Goal: Task Accomplishment & Management: Complete application form

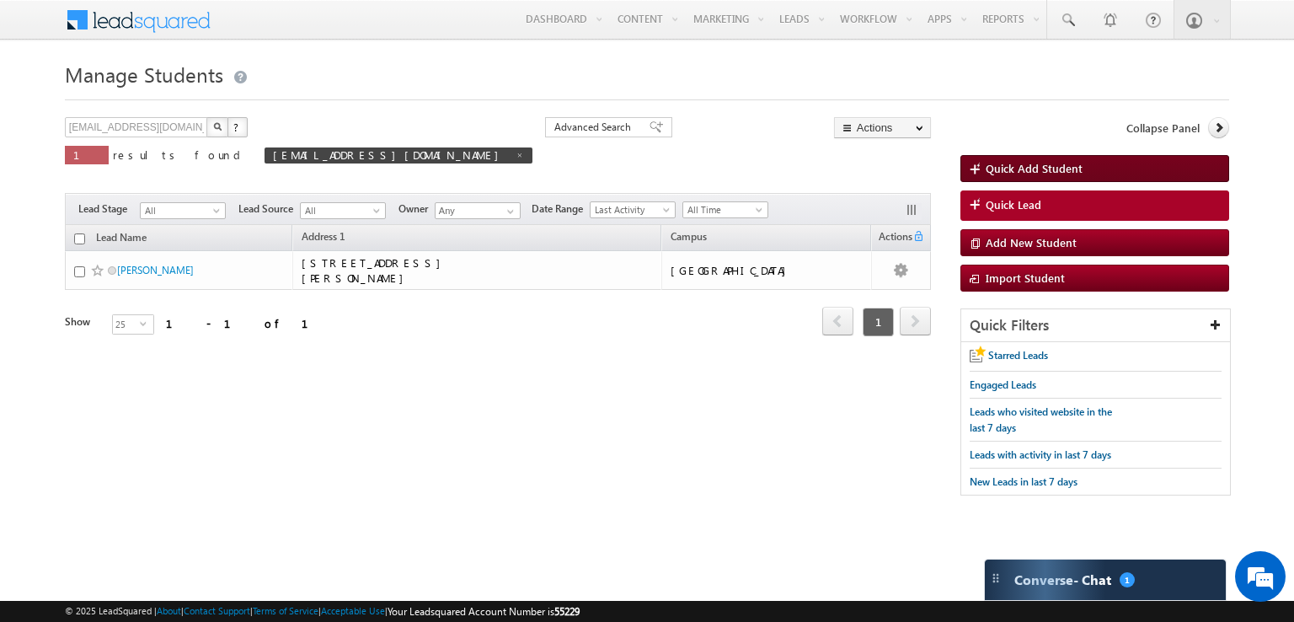
click at [1008, 164] on span "Quick Add Student" at bounding box center [1034, 168] width 97 height 14
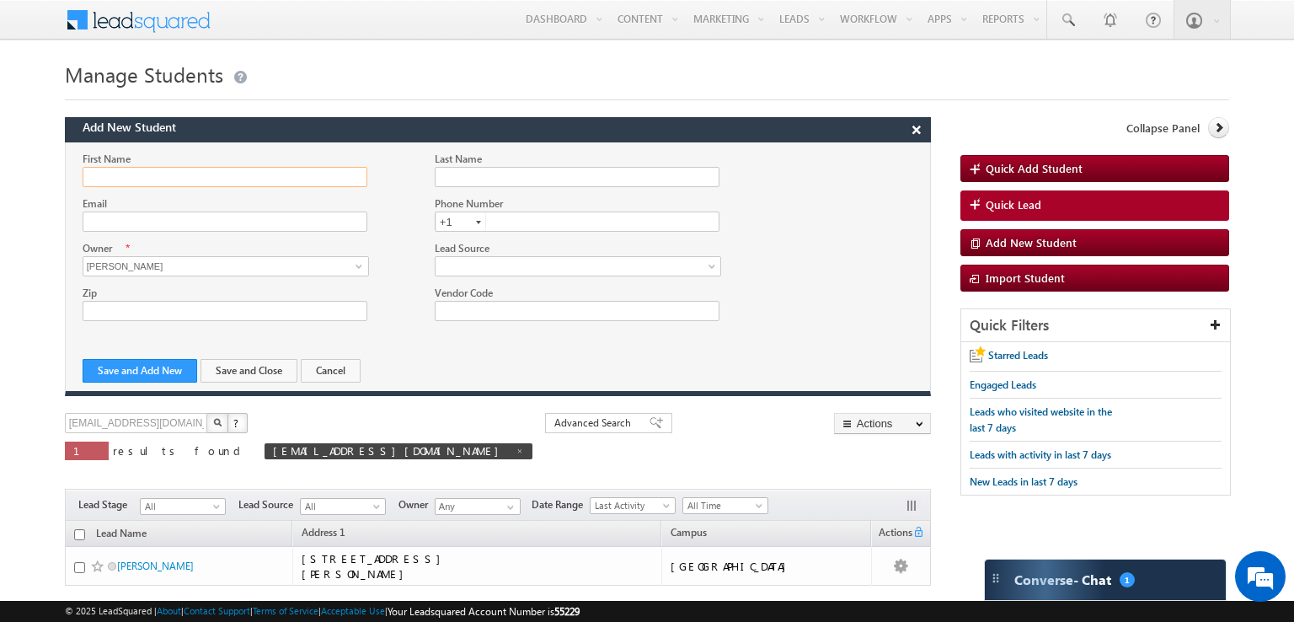
click at [230, 173] on input "First Name" at bounding box center [225, 177] width 285 height 20
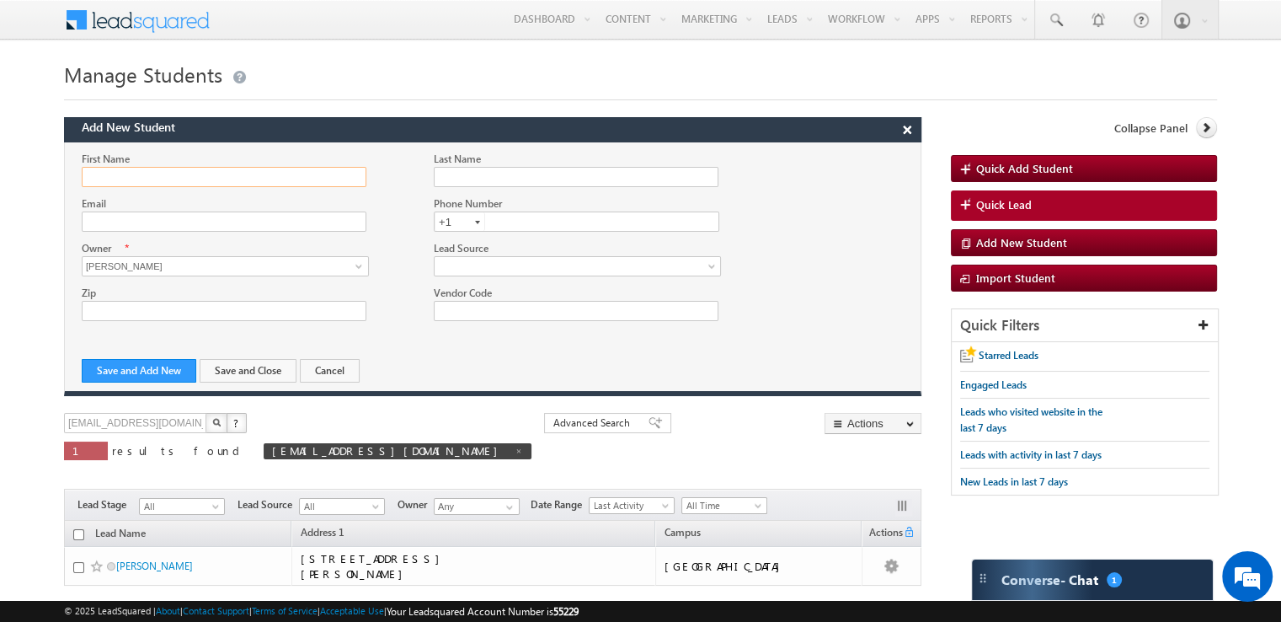
paste input "[PERSON_NAME]"
click at [153, 179] on input "[PERSON_NAME]" at bounding box center [224, 177] width 285 height 20
type input "[PERSON_NAME]"
paste input "[PERSON_NAME]"
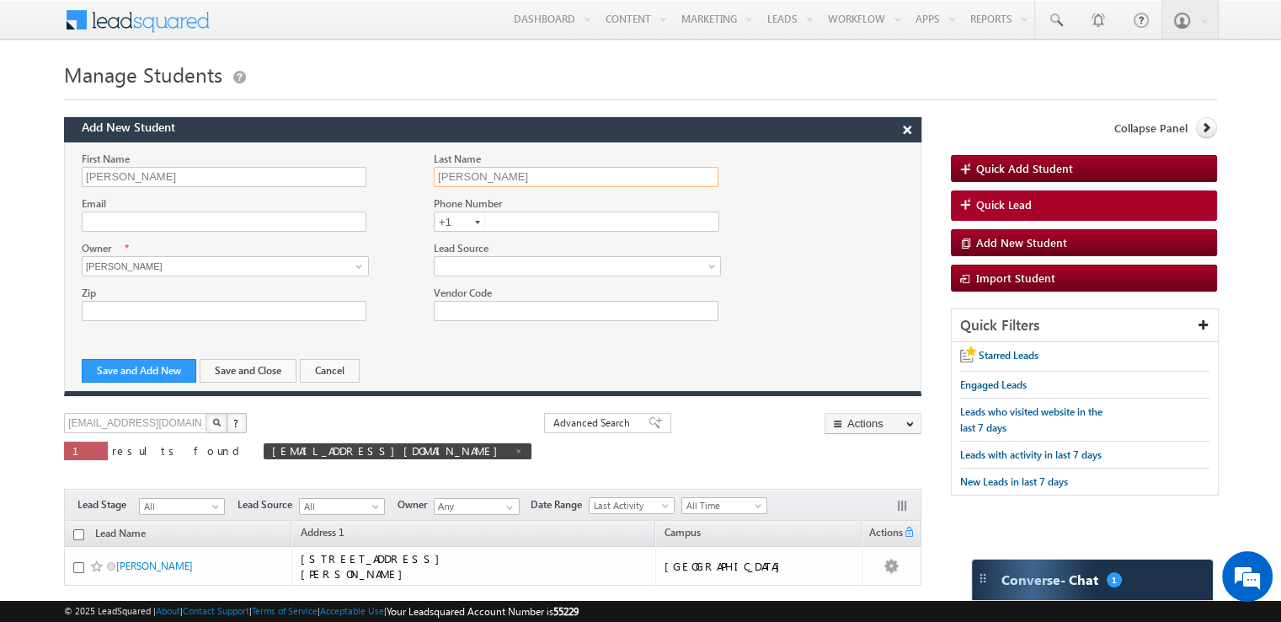
type input "[PERSON_NAME]"
click at [515, 227] on input "text" at bounding box center [577, 221] width 286 height 20
paste input "[PHONE_NUMBER]"
type input "8102500391"
click at [179, 224] on input "Email" at bounding box center [224, 221] width 285 height 20
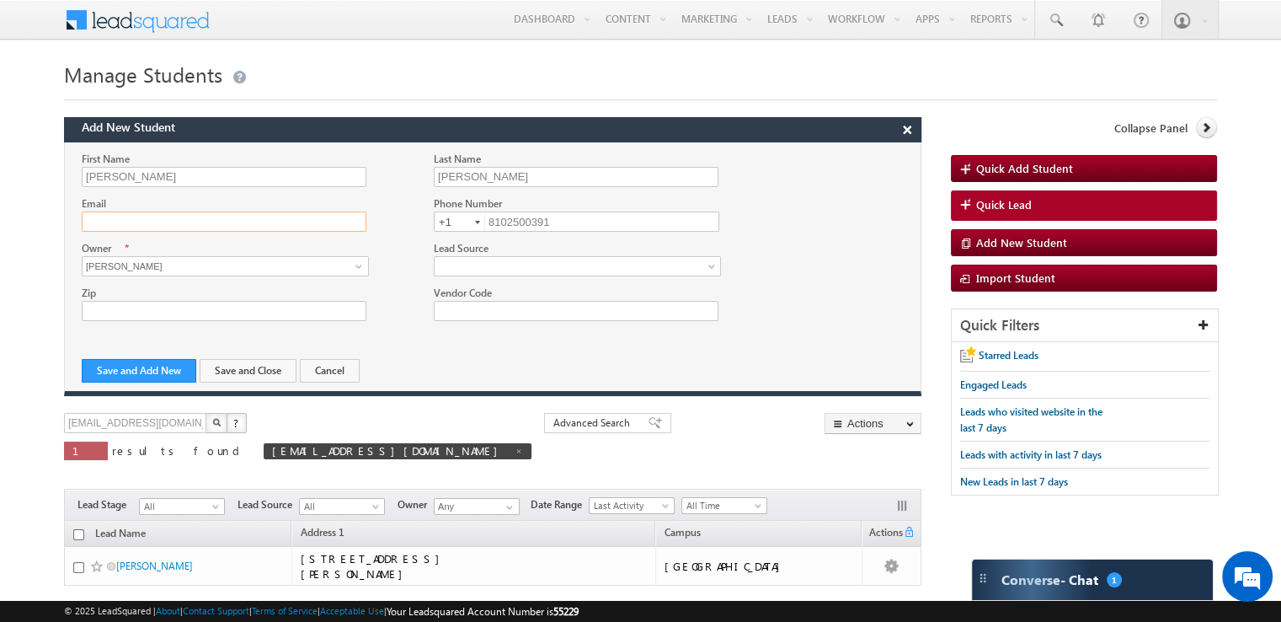
paste input "RobertEFleming"
type input "[EMAIL_ADDRESS][DOMAIN_NAME]"
click at [246, 370] on button "Save and Close" at bounding box center [248, 371] width 97 height 24
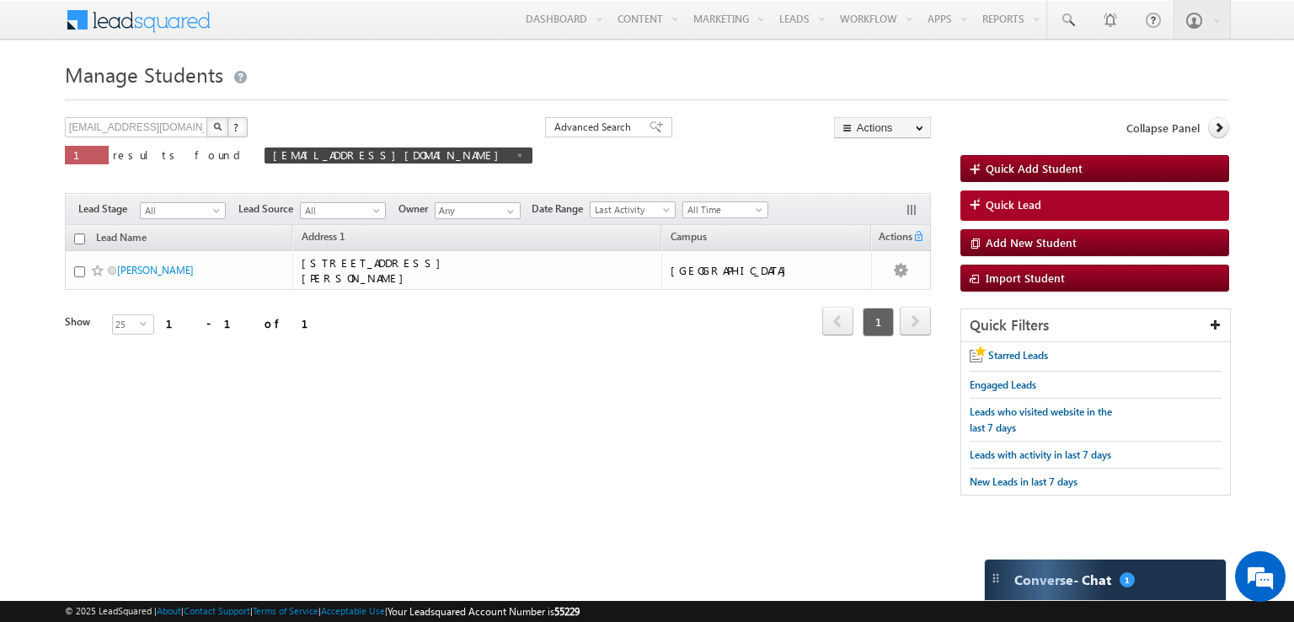
drag, startPoint x: 291, startPoint y: 158, endPoint x: 286, endPoint y: 167, distance: 9.8
click at [515, 158] on span at bounding box center [519, 155] width 8 height 8
type input "Search Leads"
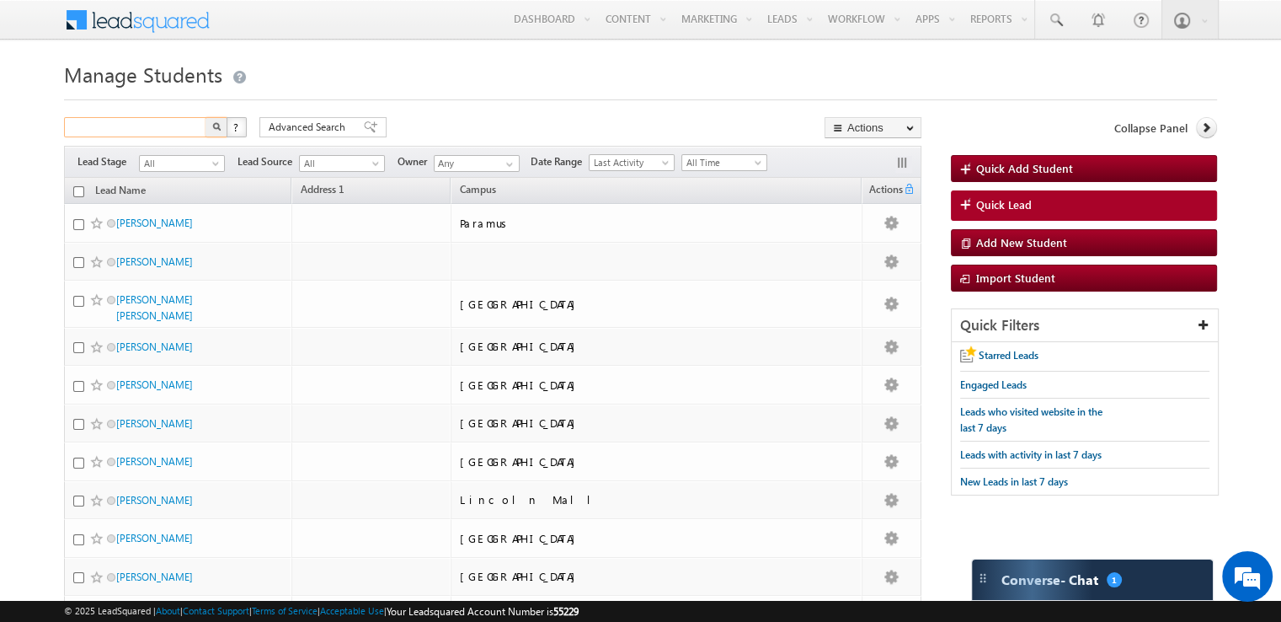
click at [158, 123] on input "text" at bounding box center [136, 127] width 144 height 20
paste input "RobertEFleming"
type input "[EMAIL_ADDRESS][DOMAIN_NAME]"
click at [206, 117] on button "button" at bounding box center [217, 127] width 22 height 20
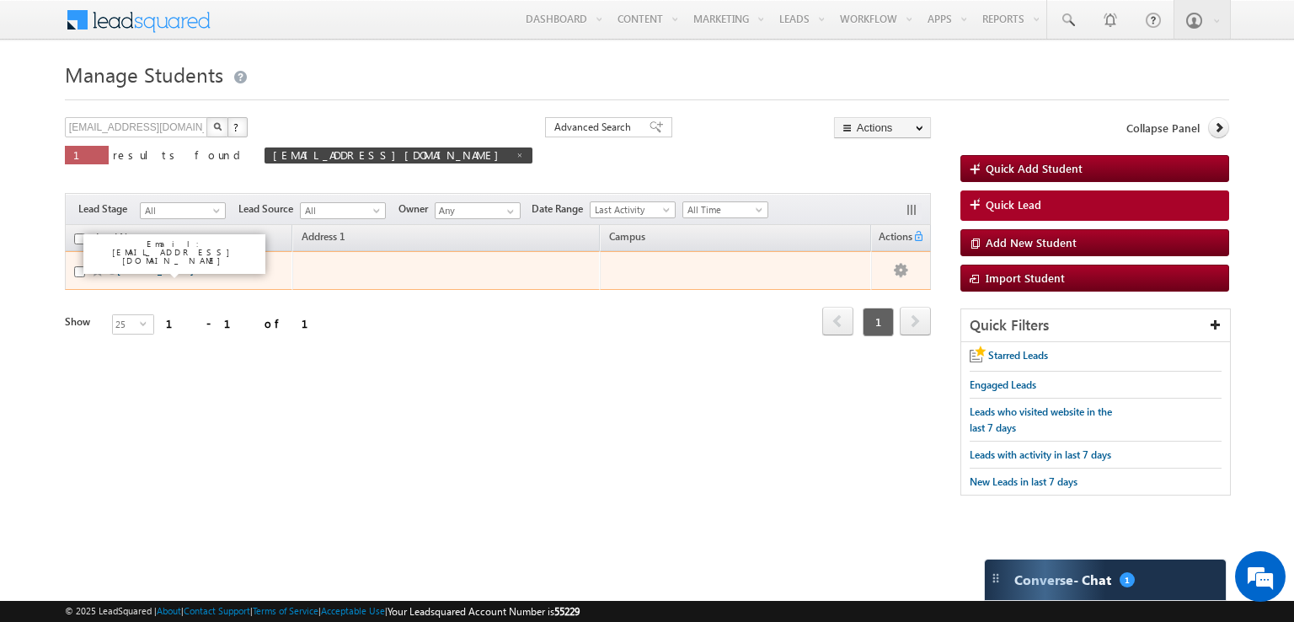
click at [154, 270] on link "[PERSON_NAME]" at bounding box center [155, 270] width 77 height 13
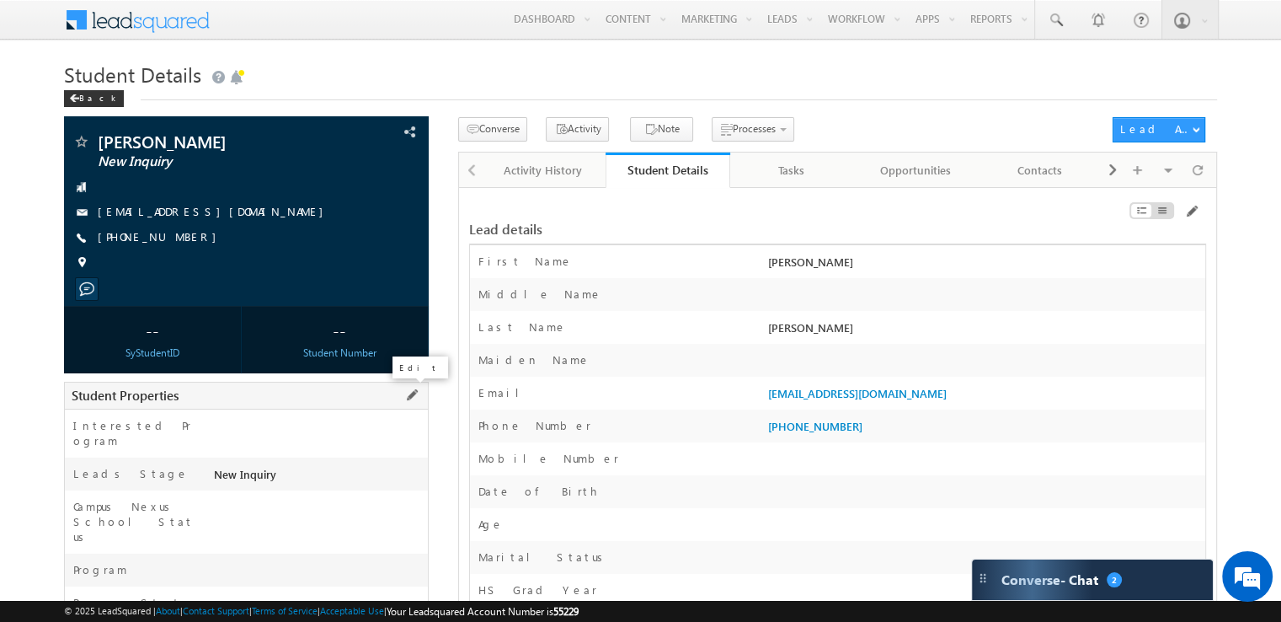
click at [408, 397] on span at bounding box center [412, 395] width 19 height 19
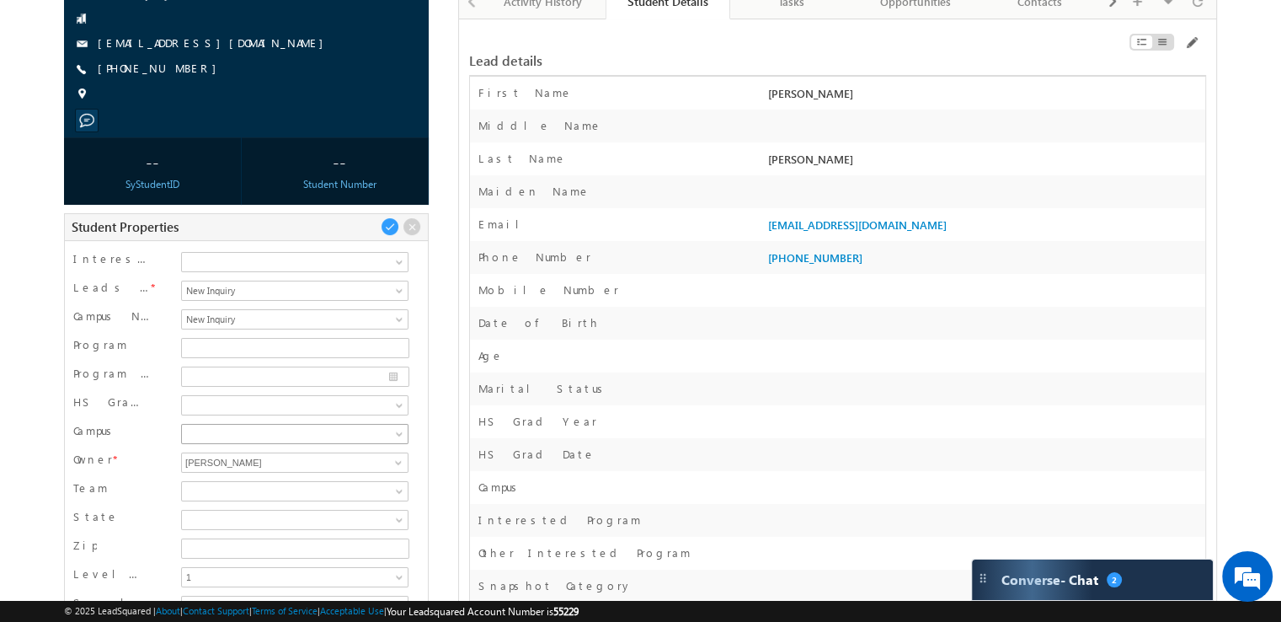
click at [211, 426] on span at bounding box center [292, 433] width 221 height 15
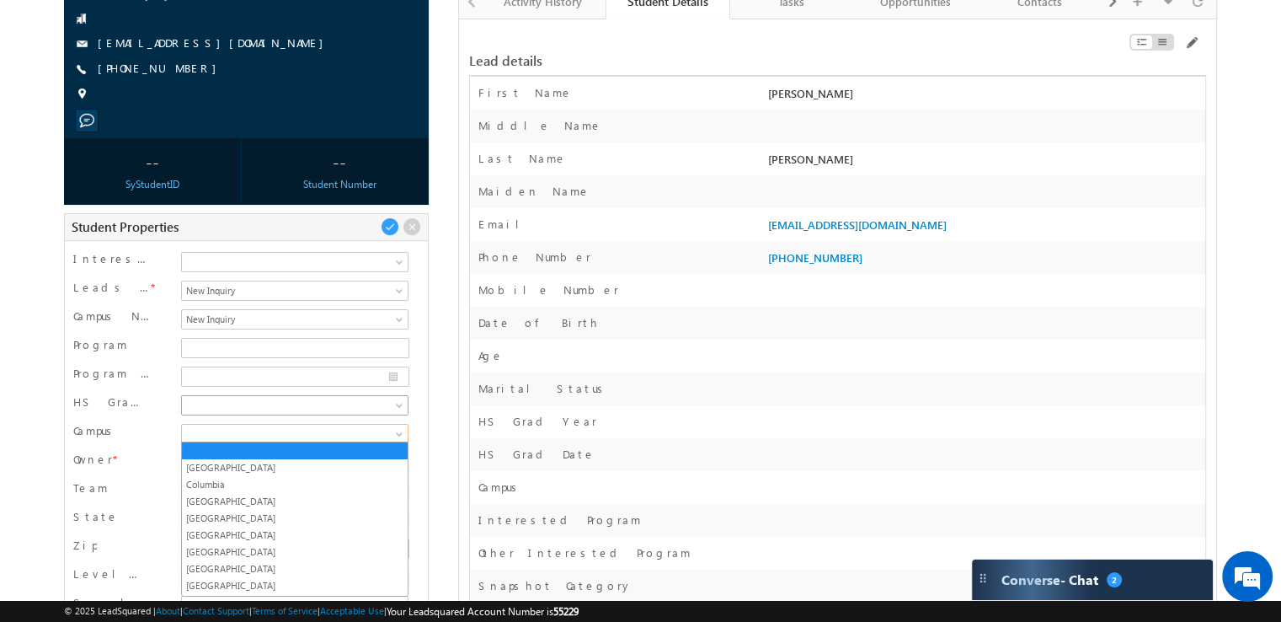
scroll to position [229, 0]
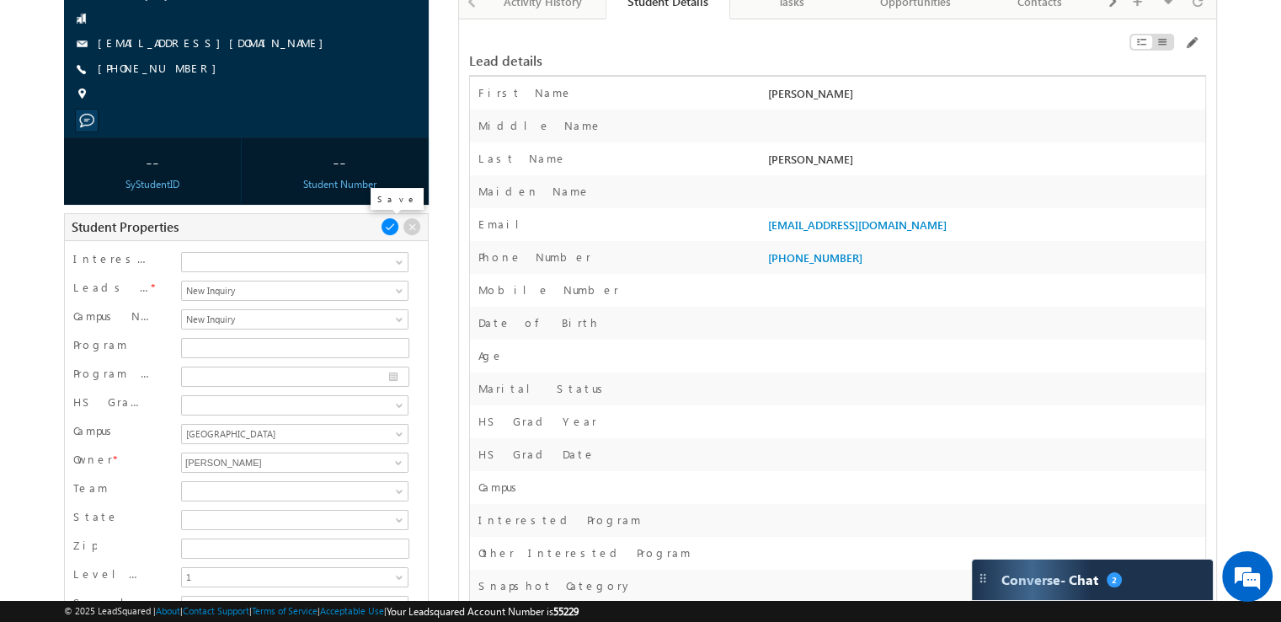
click at [387, 230] on span at bounding box center [390, 226] width 19 height 19
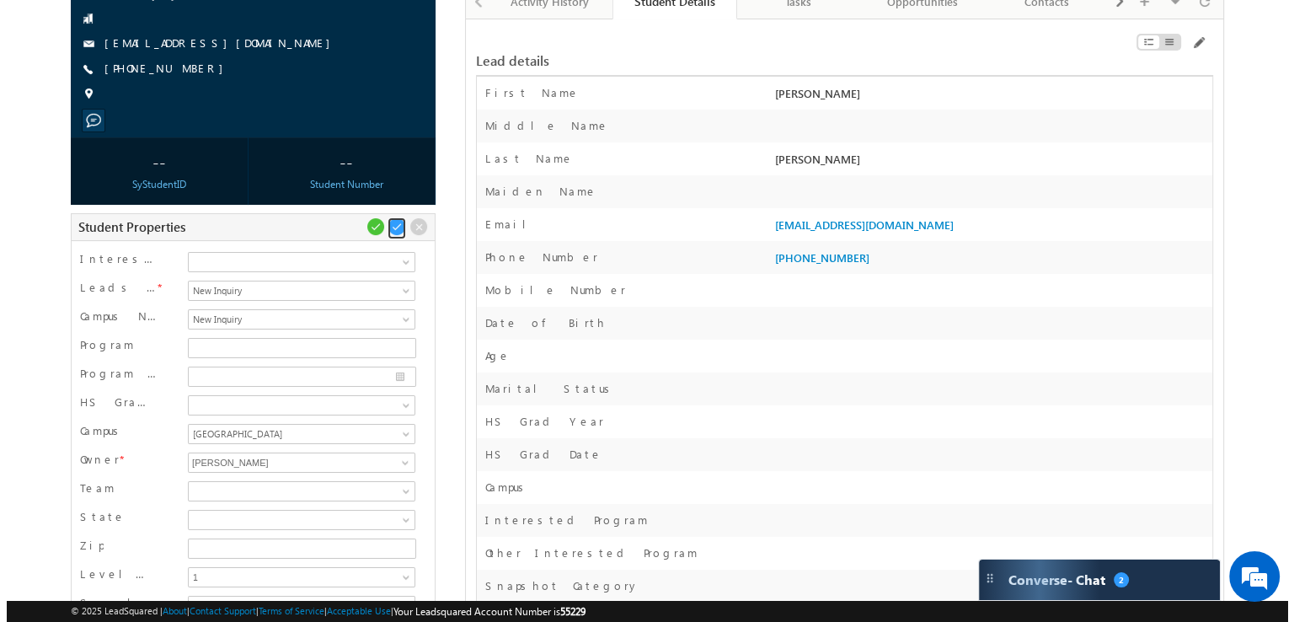
scroll to position [0, 0]
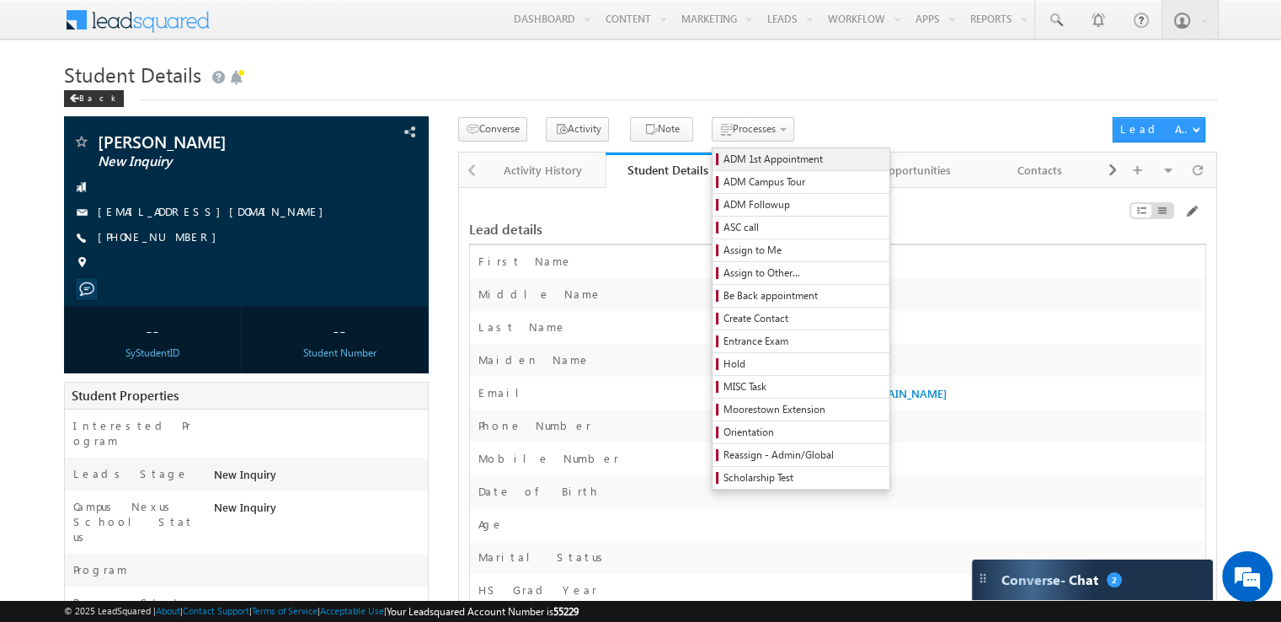
click at [729, 160] on span "ADM 1st Appointment" at bounding box center [804, 159] width 160 height 15
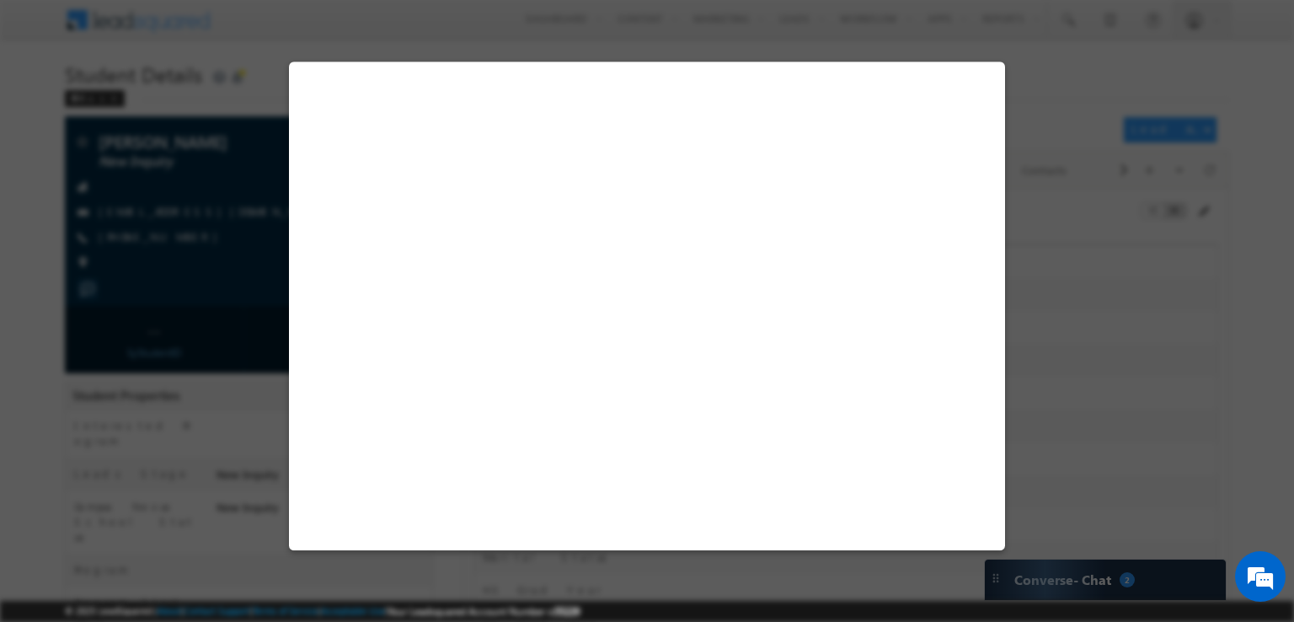
select select "ON CAMPUS"
select select "EST"
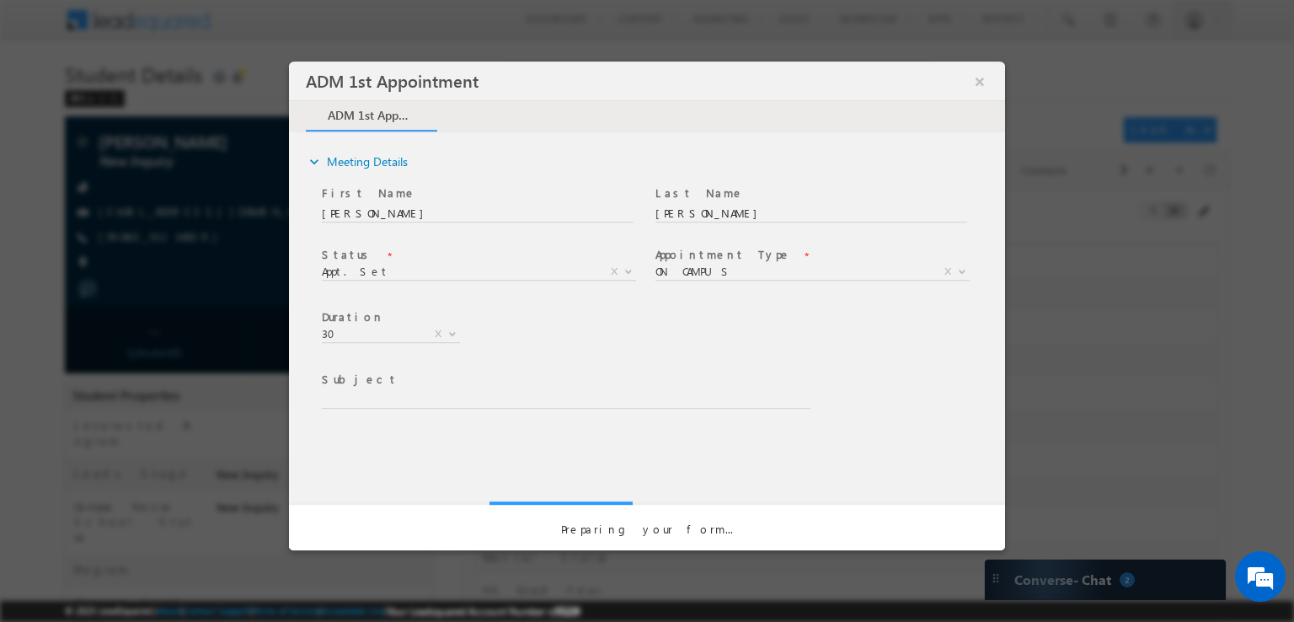
type input "ADM 1st Appointment | Robert Fleming | | ON CAMPUS : Appt. Set"
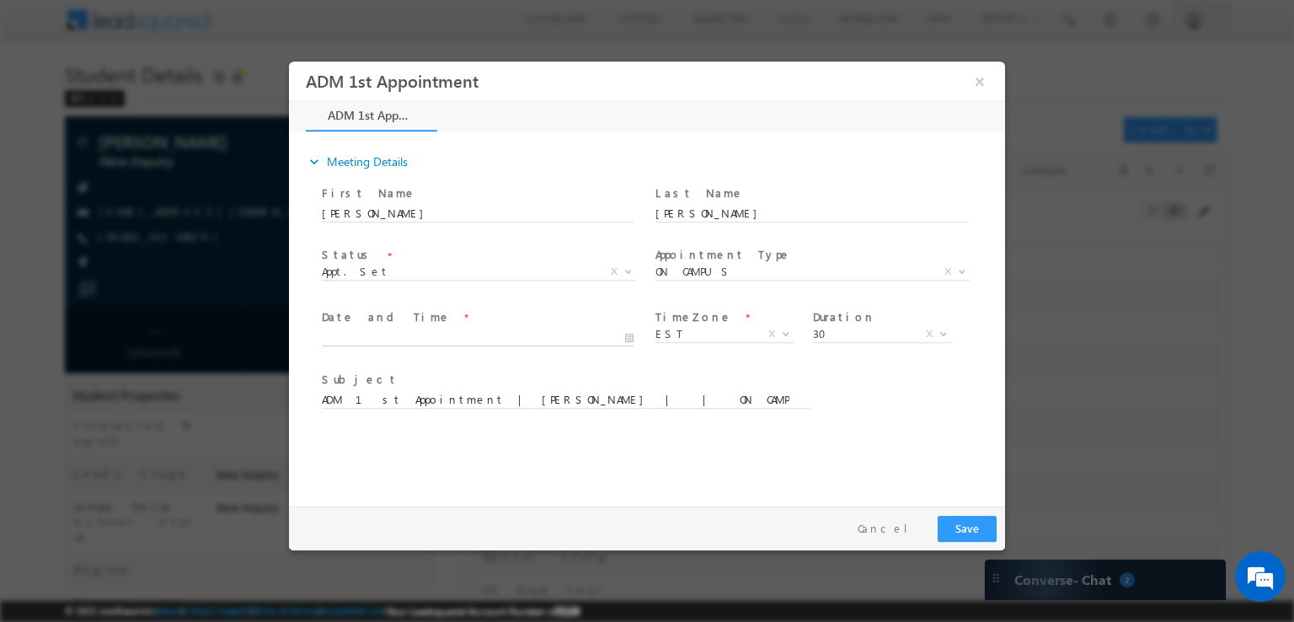
type input "08/14/25 10:35 AM"
type input "35"
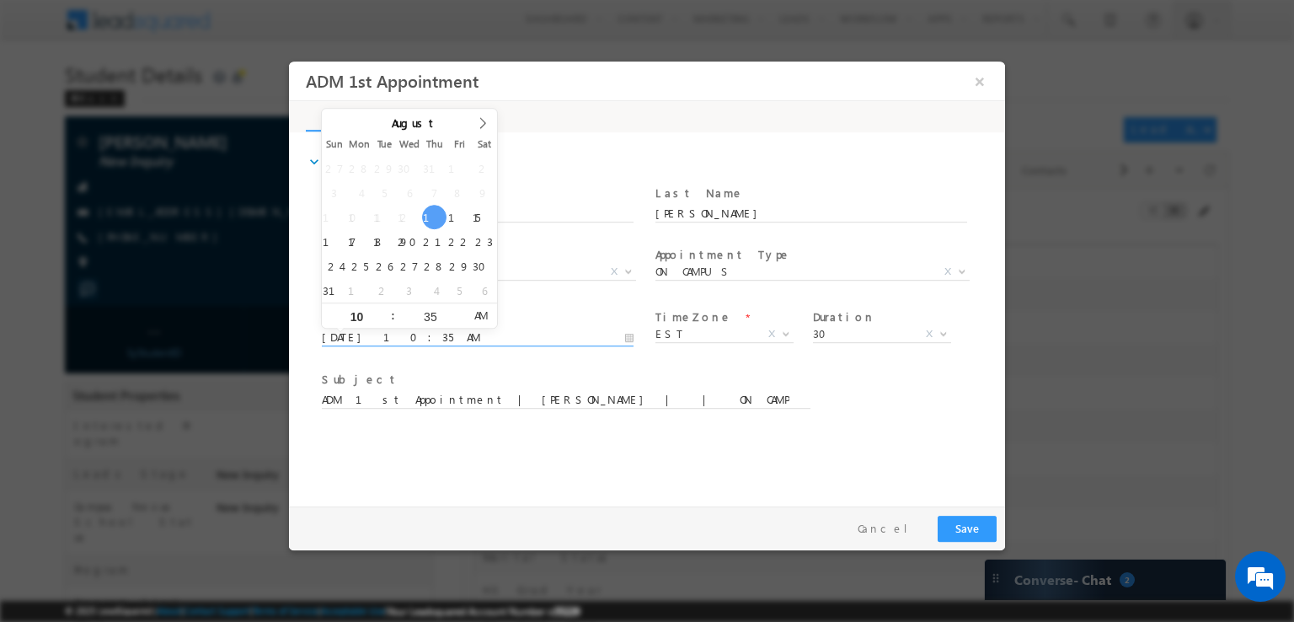
click at [394, 335] on input "08/14/25 10:35 AM" at bounding box center [478, 337] width 312 height 17
click at [793, 428] on div "Subject * ADM 1st Appointment | Robert Fleming | | ON CAMPUS : Appt. Set" at bounding box center [573, 398] width 510 height 62
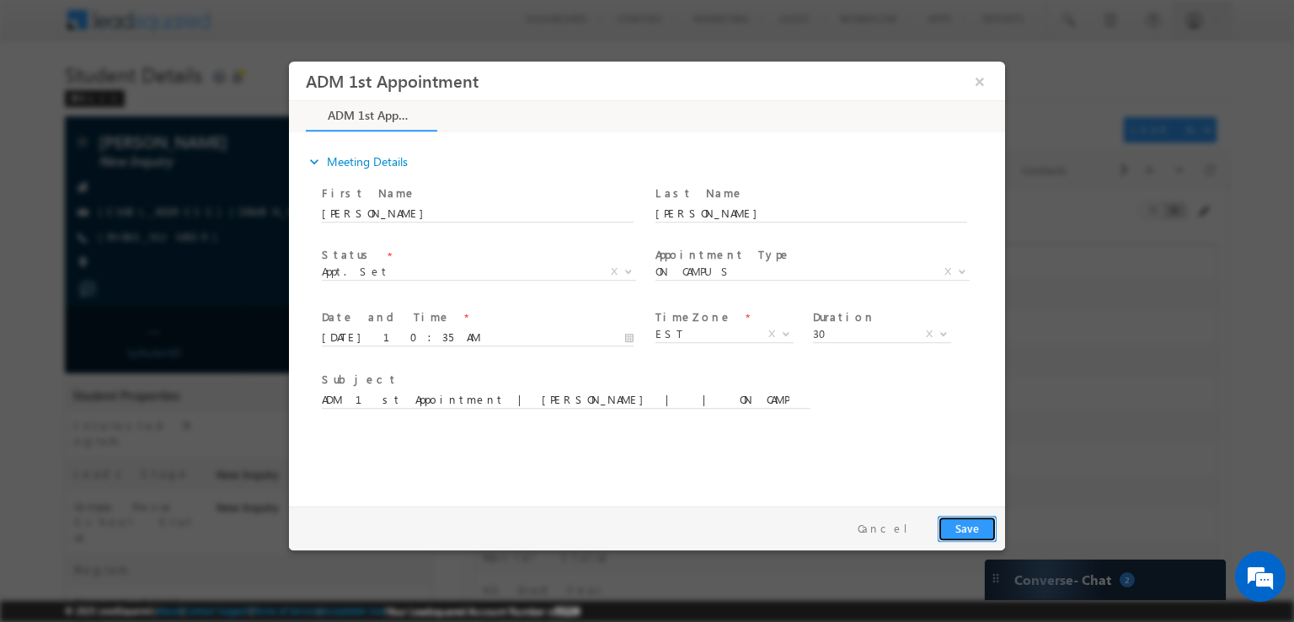
click at [960, 526] on button "Save" at bounding box center [967, 528] width 59 height 26
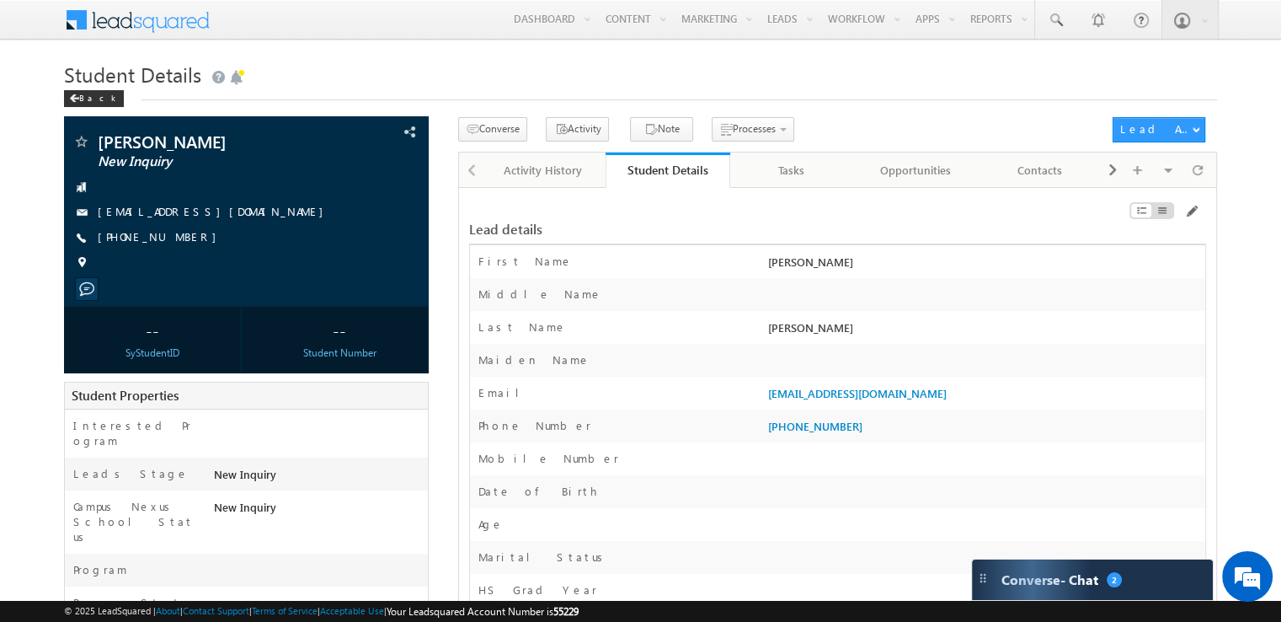
click at [473, 170] on div at bounding box center [470, 168] width 23 height 33
click at [514, 173] on div "Activity History" at bounding box center [542, 170] width 95 height 20
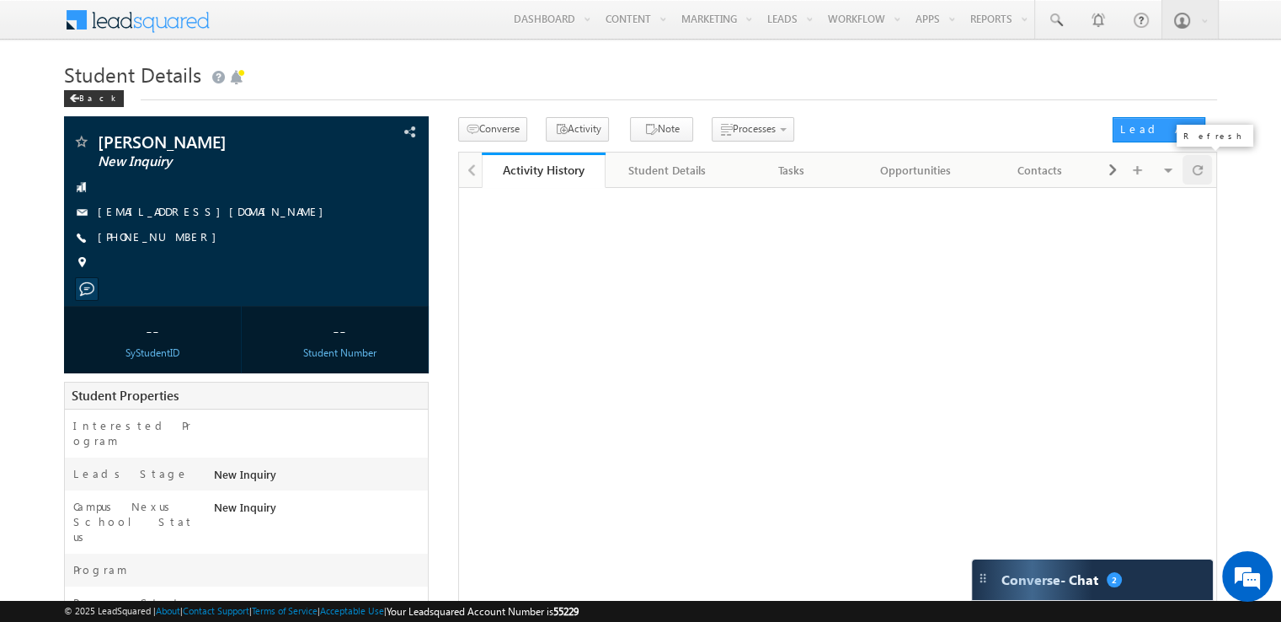
click at [1199, 169] on span at bounding box center [1198, 169] width 10 height 29
click at [1196, 175] on span at bounding box center [1198, 169] width 10 height 29
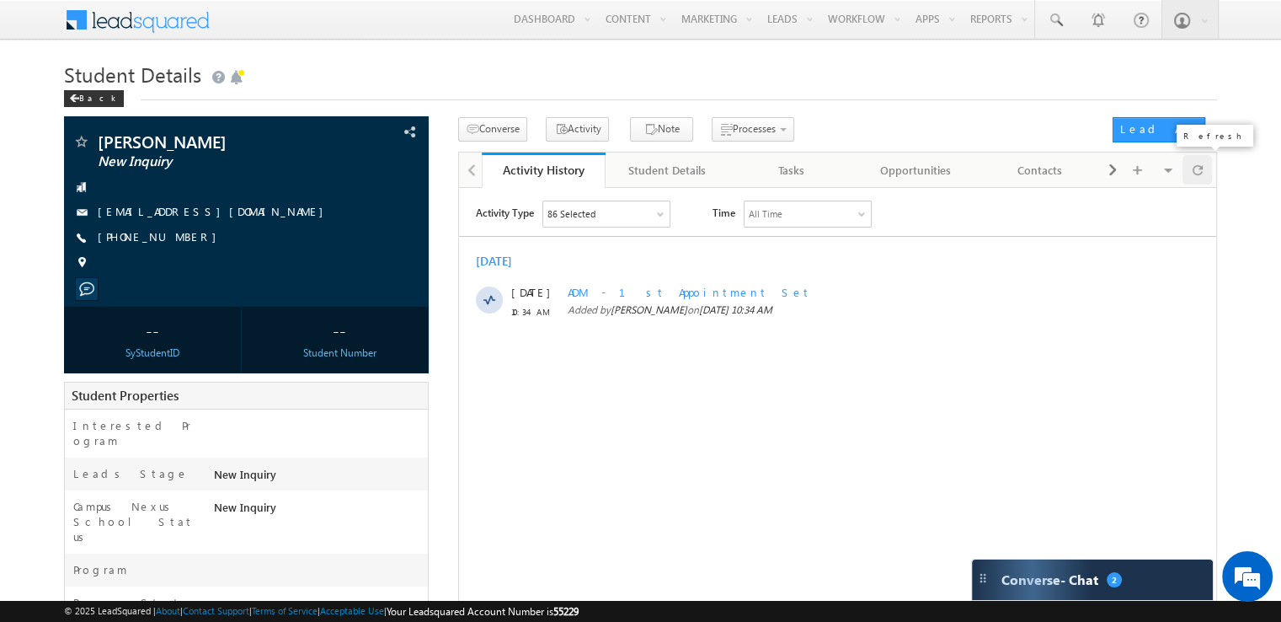
click at [1196, 175] on span at bounding box center [1198, 169] width 10 height 29
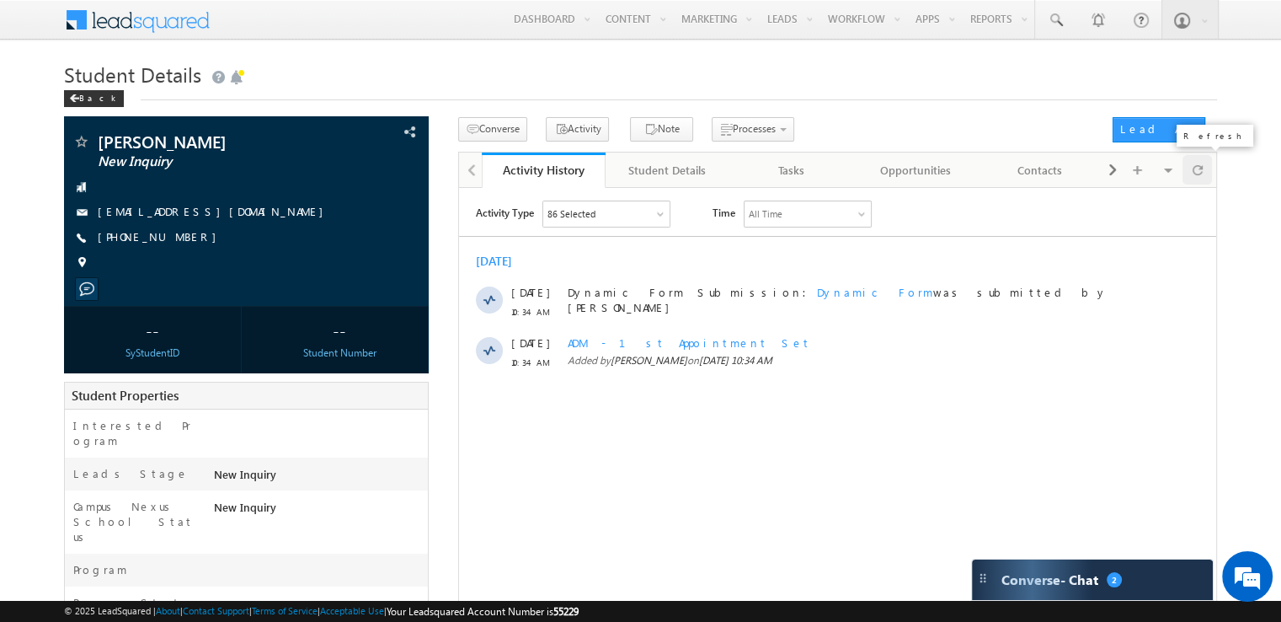
click at [1196, 175] on span at bounding box center [1198, 169] width 10 height 29
click at [1197, 172] on span at bounding box center [1198, 169] width 10 height 29
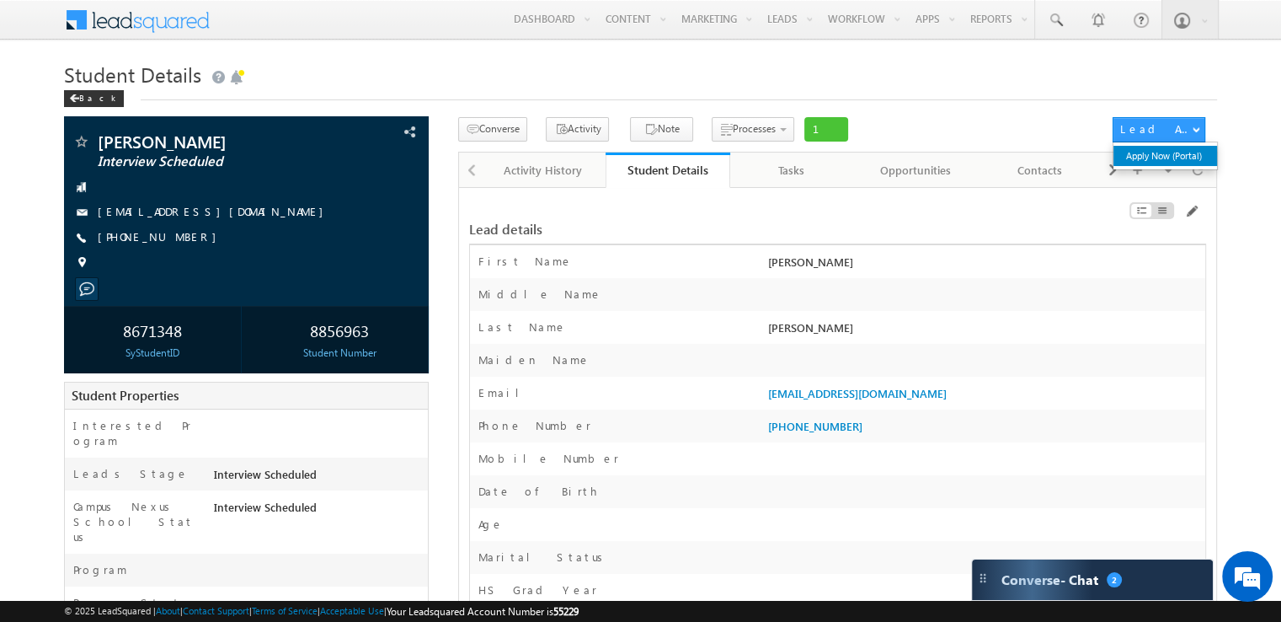
click at [1152, 161] on link "Apply Now (Portal)" at bounding box center [1166, 156] width 104 height 20
